Goal: Information Seeking & Learning: Learn about a topic

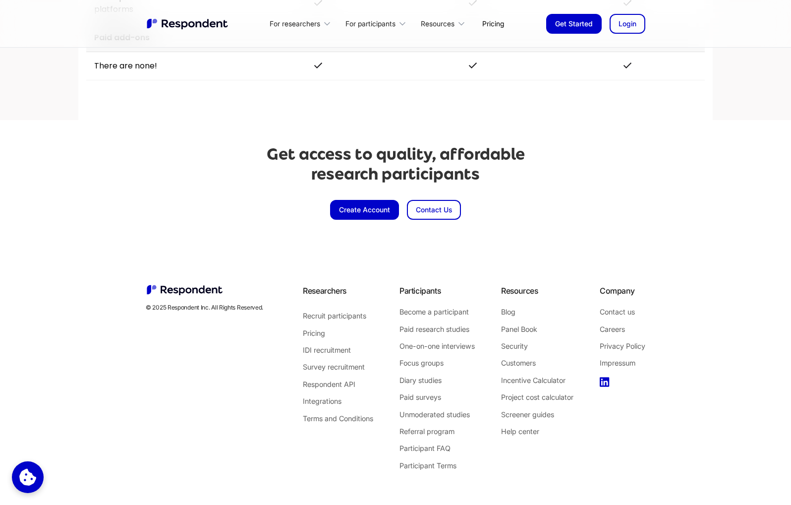
scroll to position [2268, 0]
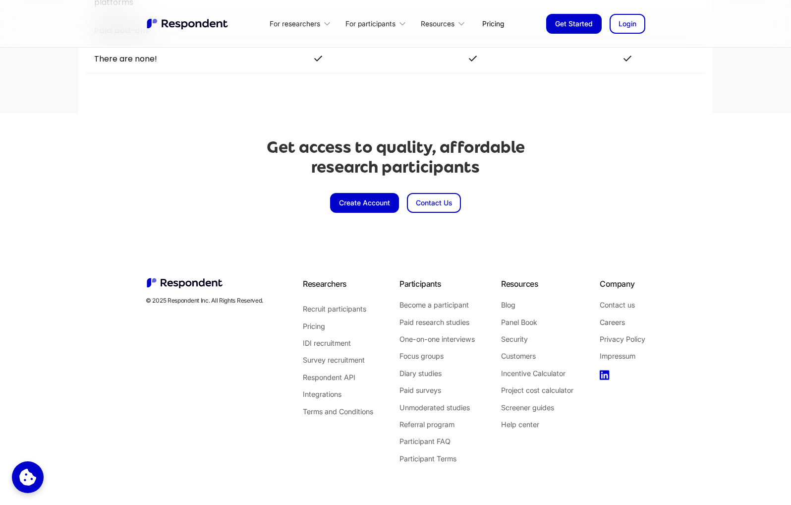
click at [605, 321] on link "Careers" at bounding box center [623, 322] width 46 height 13
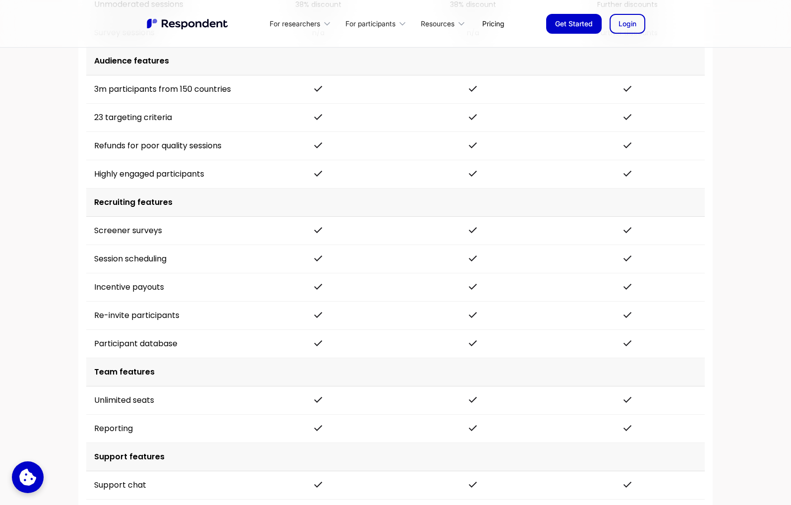
scroll to position [1497, 0]
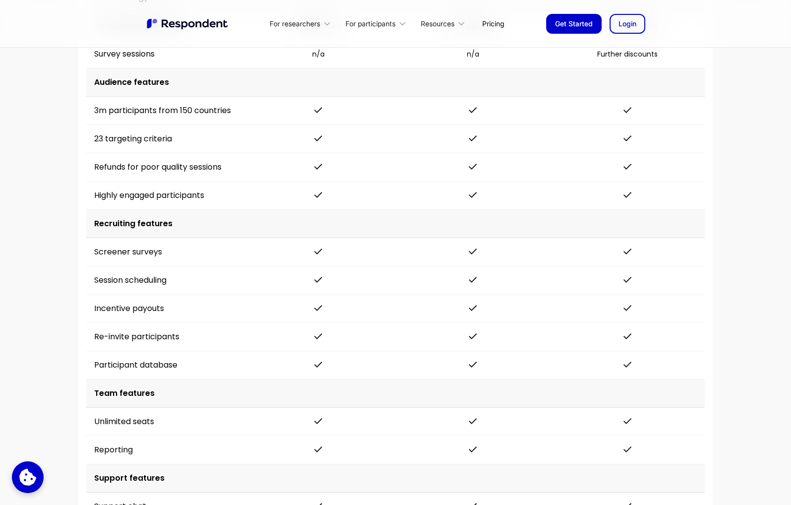
click at [636, 13] on div "For researchers Product Recruit Participants Respondent API Integrations Resear…" at bounding box center [395, 23] width 515 height 23
click at [631, 18] on link "Login" at bounding box center [628, 24] width 36 height 20
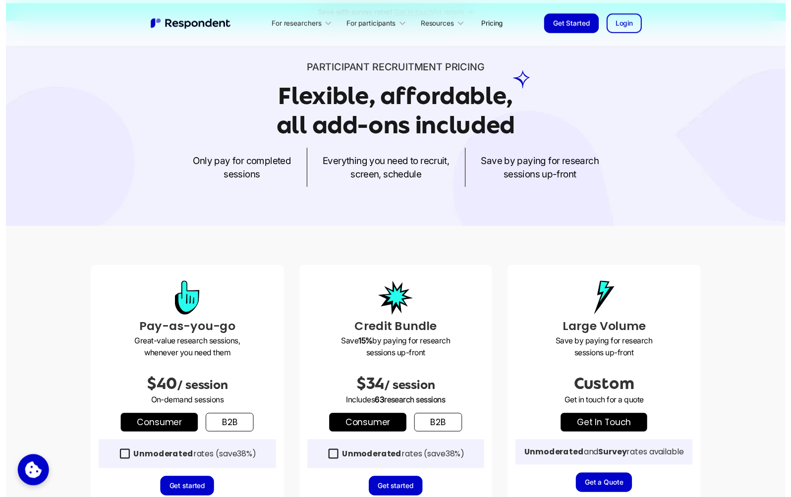
scroll to position [0, 0]
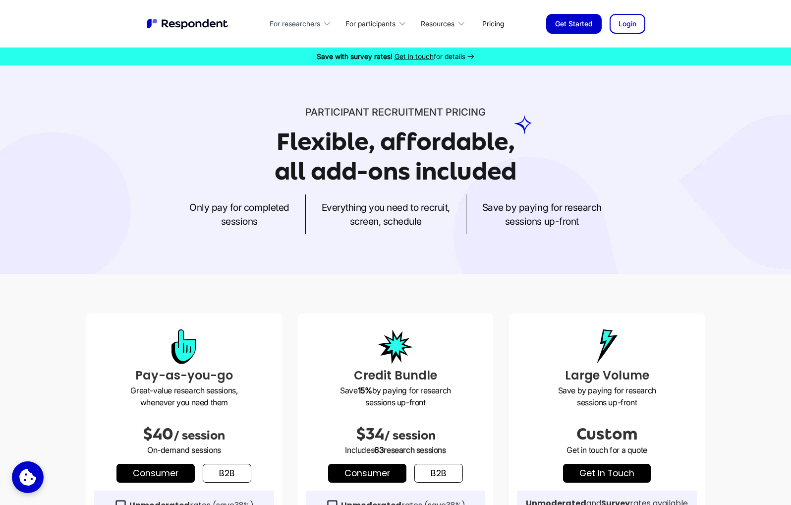
click at [335, 18] on div "For researchers" at bounding box center [302, 23] width 76 height 23
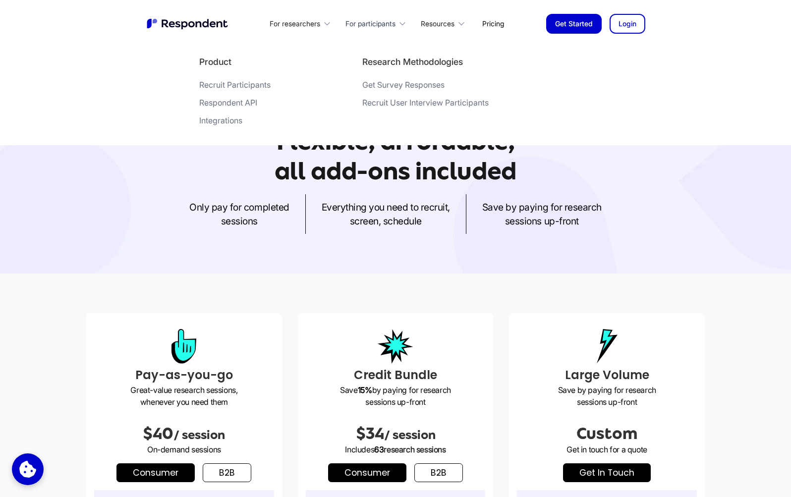
click at [365, 14] on div "For participants" at bounding box center [377, 23] width 75 height 23
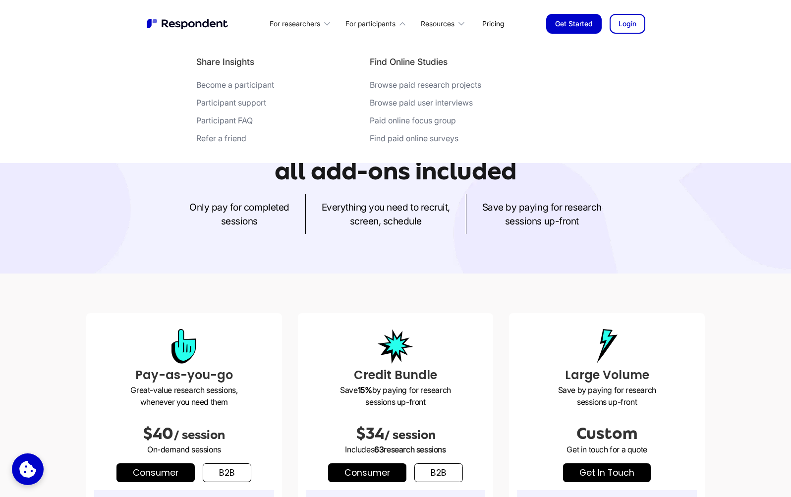
click at [412, 85] on div "Browse paid research projects" at bounding box center [426, 85] width 112 height 10
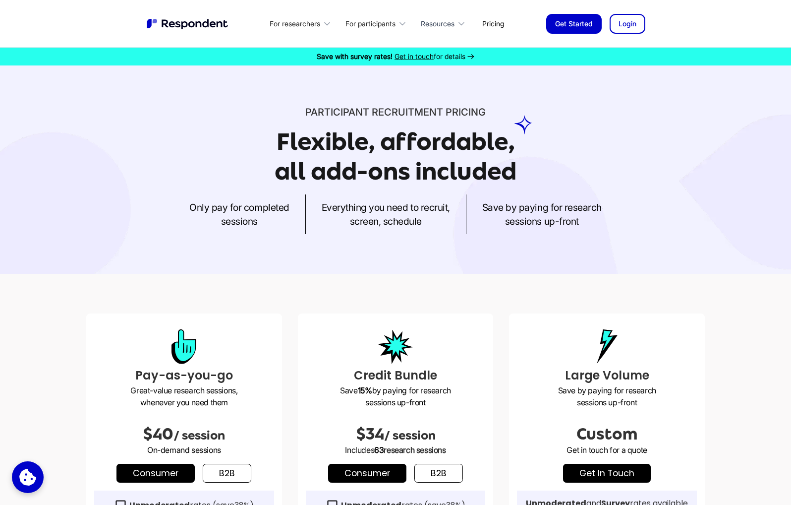
click at [460, 22] on icon at bounding box center [461, 24] width 10 height 10
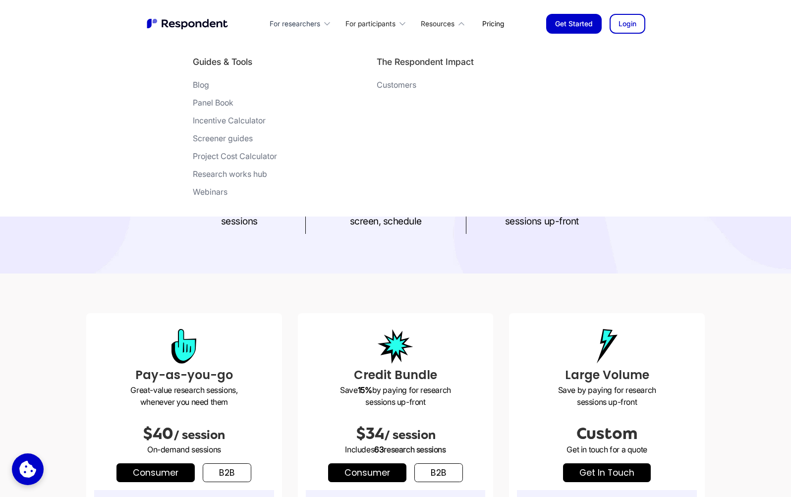
click at [319, 21] on div "For researchers" at bounding box center [295, 24] width 51 height 10
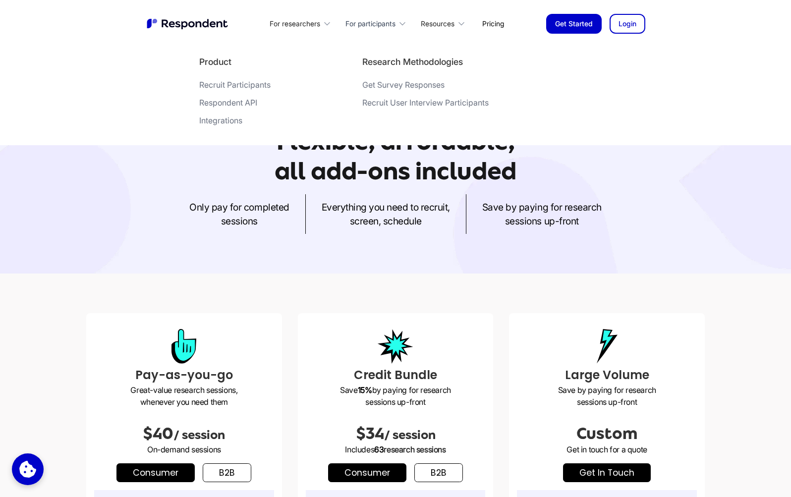
click at [372, 27] on div "For participants" at bounding box center [370, 24] width 50 height 10
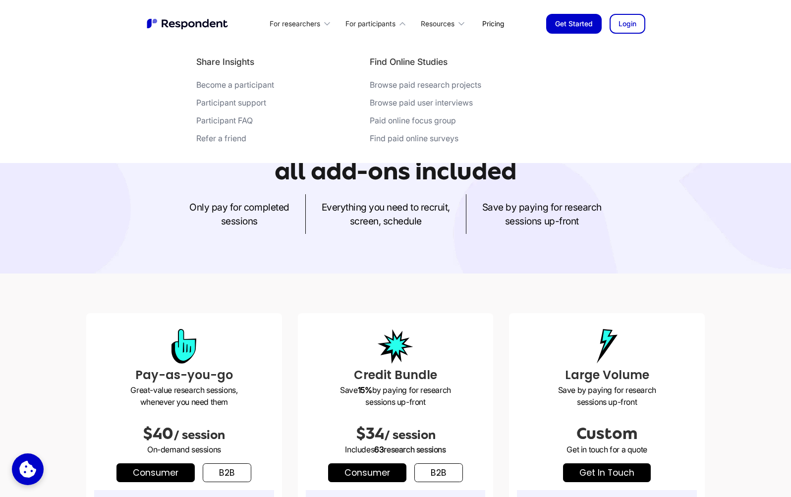
click at [446, 85] on div "Browse paid research projects" at bounding box center [426, 85] width 112 height 10
